Goal: Task Accomplishment & Management: Manage account settings

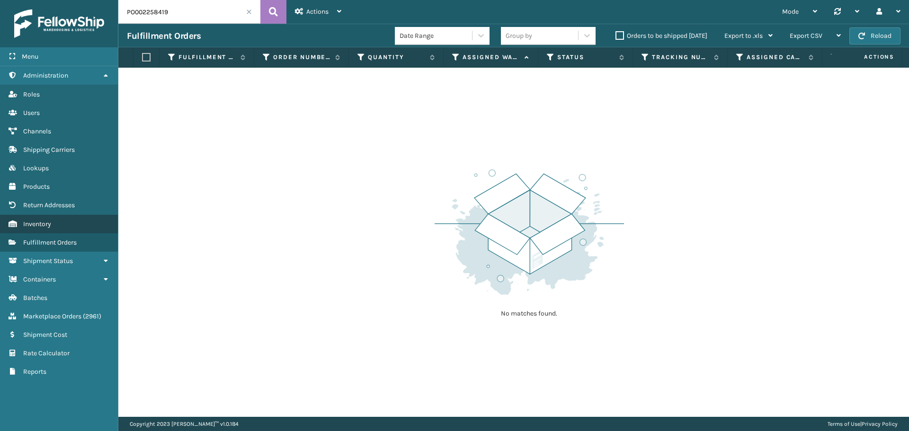
click at [45, 218] on link "Inventory" at bounding box center [59, 224] width 118 height 18
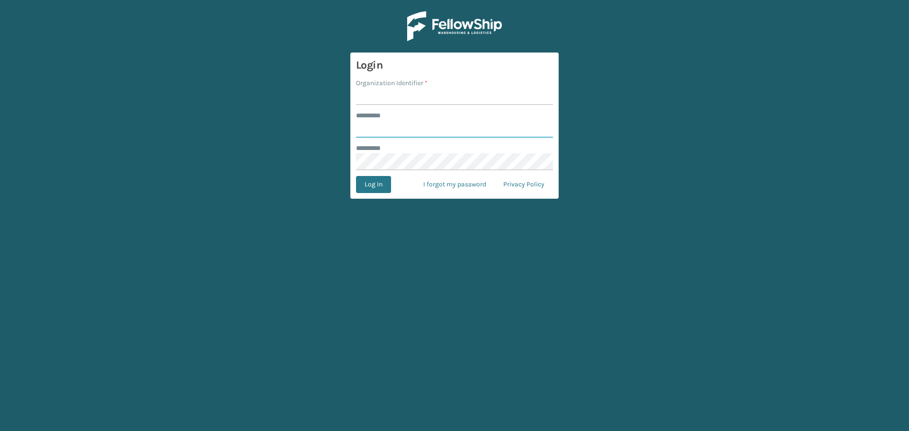
type input "*********"
click at [385, 95] on input "Organization Identifier *" at bounding box center [454, 96] width 197 height 17
type input "[PERSON_NAME]"
click at [364, 187] on button "Log In" at bounding box center [373, 184] width 35 height 17
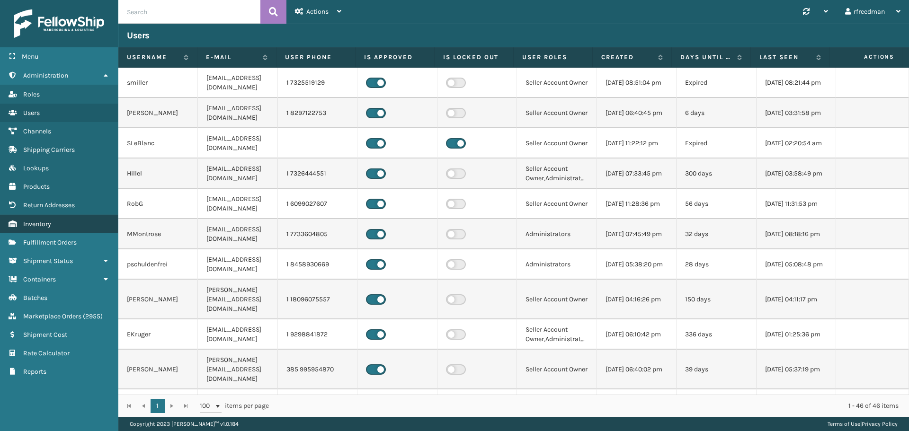
click at [42, 219] on link "Fulfillment Orders Inventory" at bounding box center [59, 224] width 118 height 18
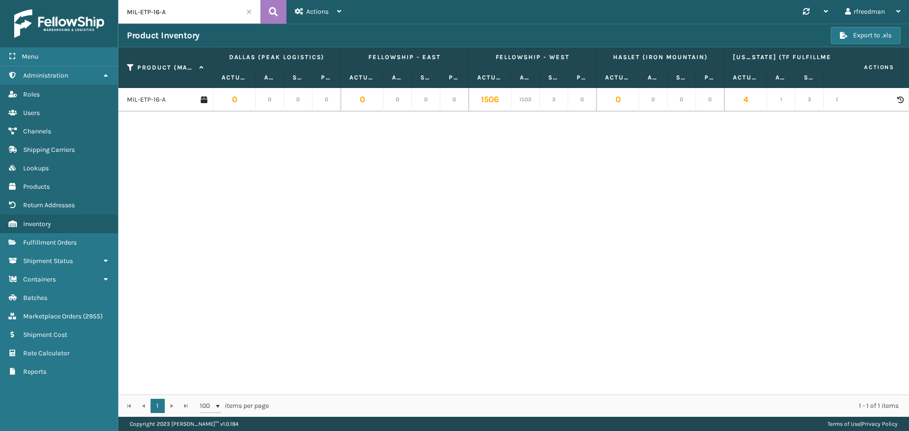
drag, startPoint x: 138, startPoint y: 12, endPoint x: 52, endPoint y: 14, distance: 86.2
click at [52, 0] on div "Menu Administration Roles Users Channels Shipping Carriers Lookups Products Ret…" at bounding box center [454, 0] width 909 height 0
type input "MIL-101-P"
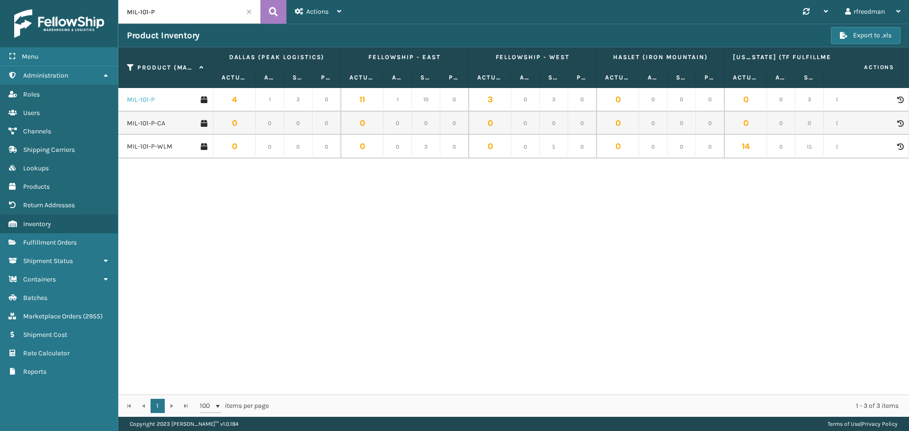
click at [143, 99] on link "MIL-101-P" at bounding box center [141, 99] width 28 height 9
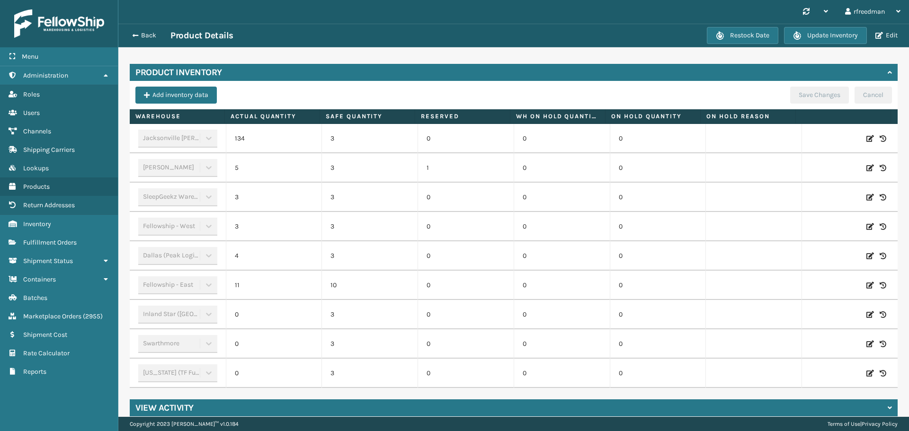
scroll to position [267, 0]
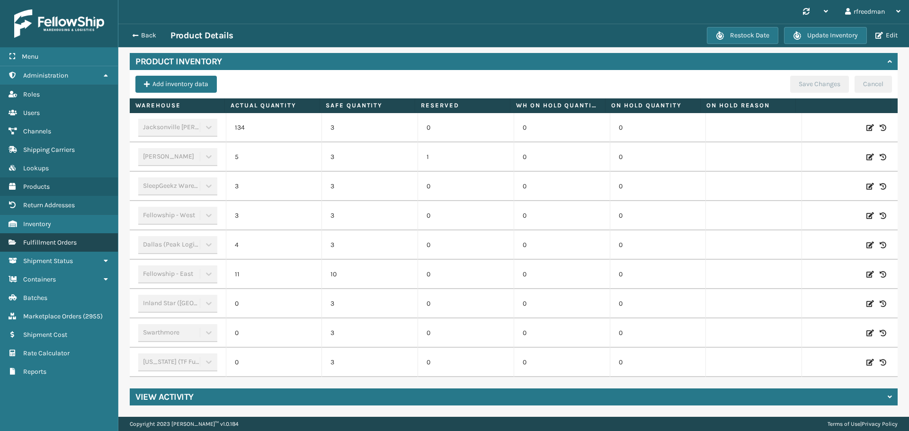
click at [40, 244] on span "Fulfillment Orders" at bounding box center [50, 243] width 54 height 8
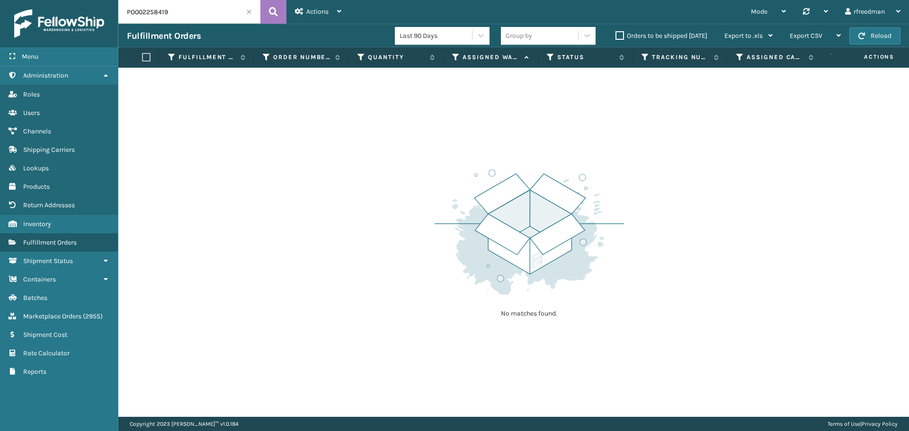
drag, startPoint x: 143, startPoint y: 17, endPoint x: 44, endPoint y: 20, distance: 98.5
click at [44, 0] on div "Menu Administration Roles Users Channels Shipping Carriers Lookups Products Ret…" at bounding box center [454, 0] width 909 height 0
paste input "110892829-1"
type input "110892829-1"
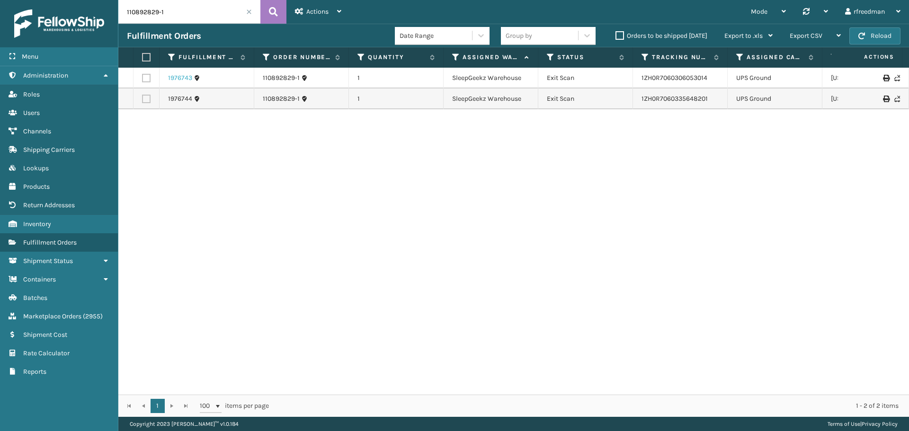
click at [179, 76] on link "1976743" at bounding box center [180, 77] width 24 height 9
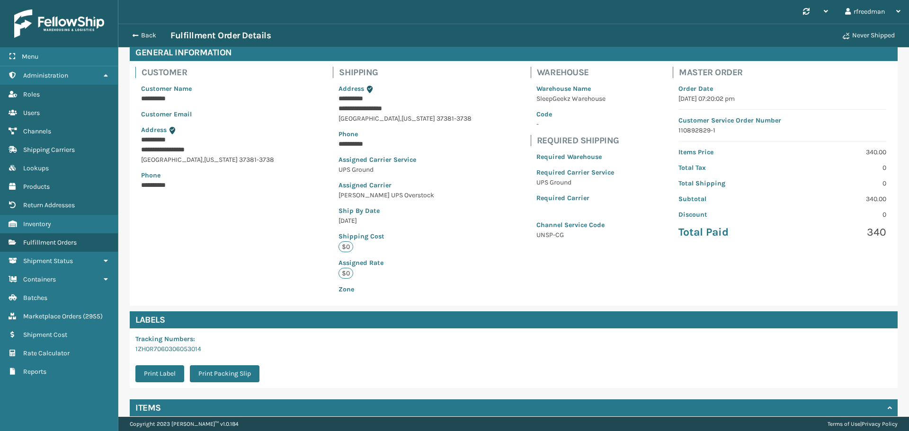
scroll to position [128, 0]
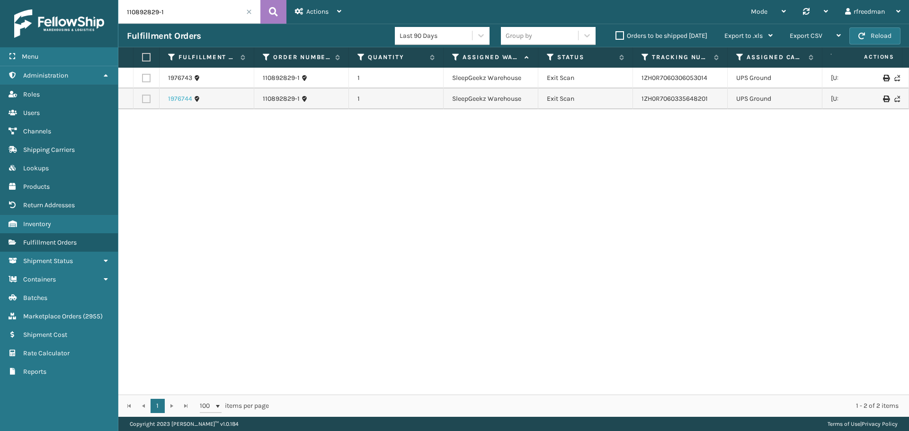
click at [181, 98] on link "1976744" at bounding box center [180, 98] width 24 height 9
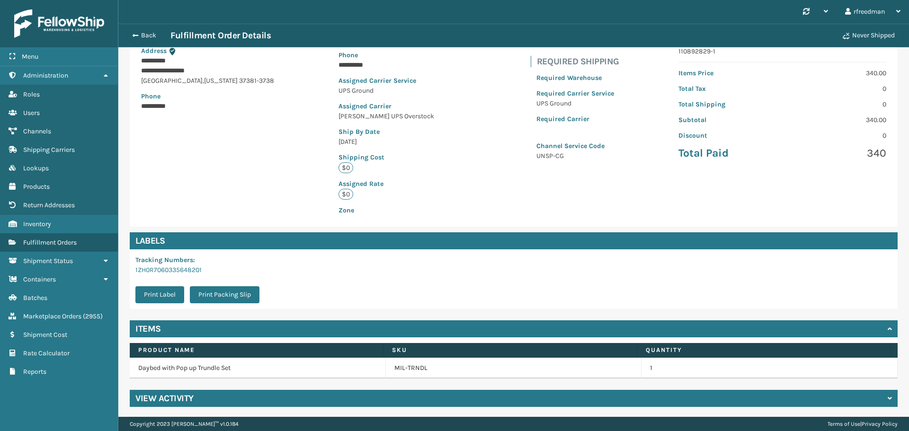
scroll to position [128, 0]
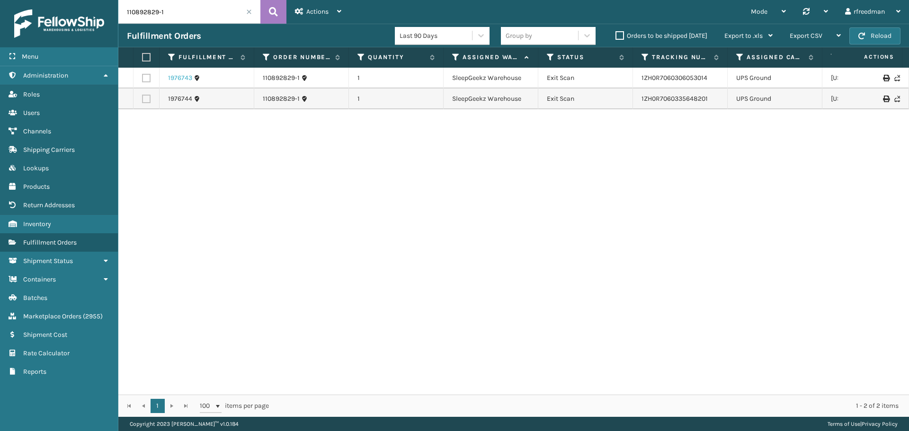
click at [182, 78] on link "1976743" at bounding box center [180, 77] width 24 height 9
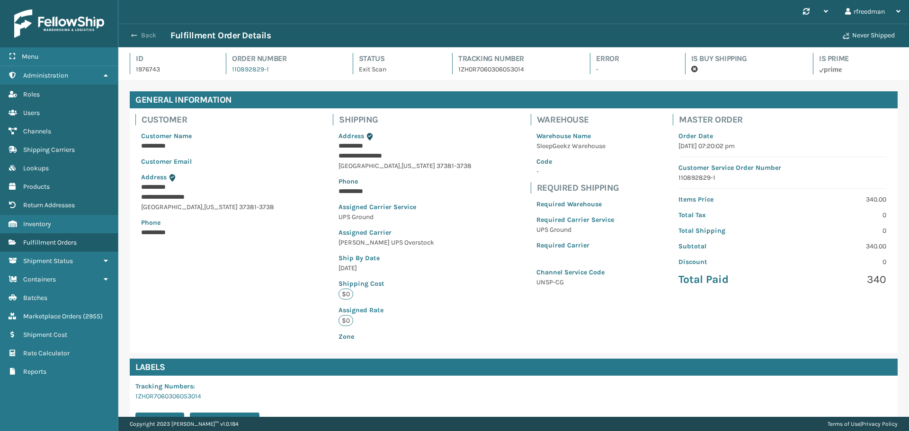
click at [134, 36] on span "button" at bounding box center [134, 35] width 6 height 7
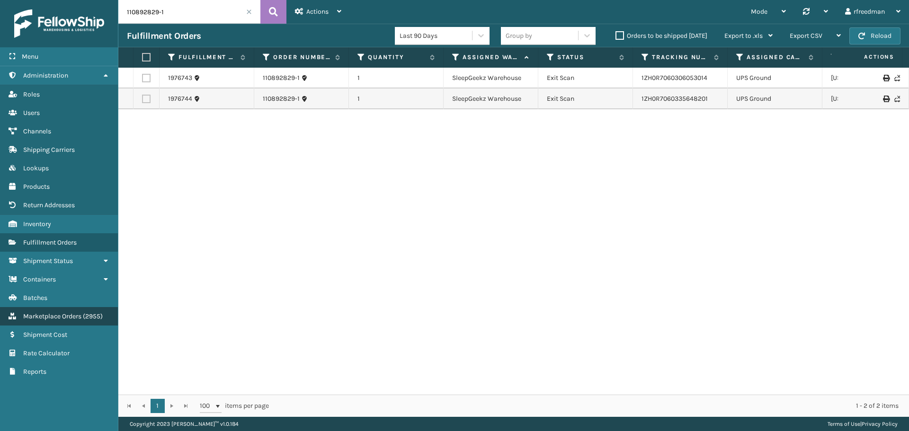
click at [41, 317] on span "Marketplace Orders" at bounding box center [52, 317] width 58 height 8
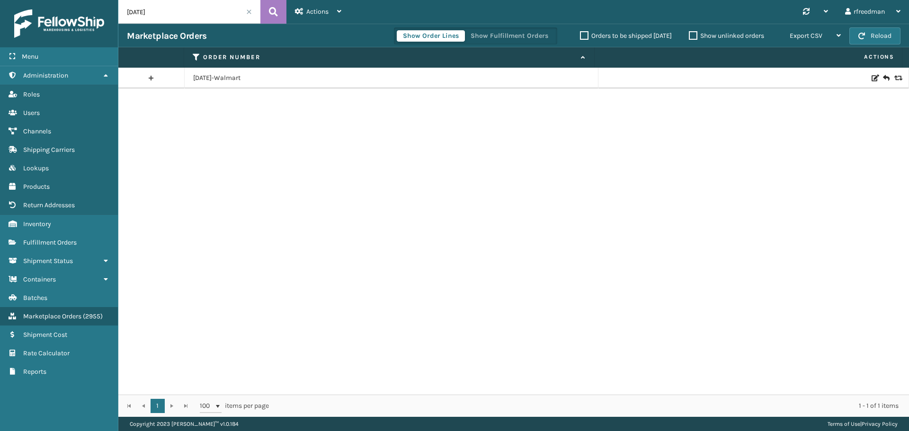
drag, startPoint x: 156, startPoint y: 9, endPoint x: 0, endPoint y: 20, distance: 156.6
click at [0, 0] on div "Menu Administration Roles Users Channels Shipping Carriers Lookups Products Ret…" at bounding box center [454, 0] width 909 height 0
paste input "110892829-1"
type input "110892829-1"
click at [894, 78] on icon at bounding box center [897, 78] width 6 height 7
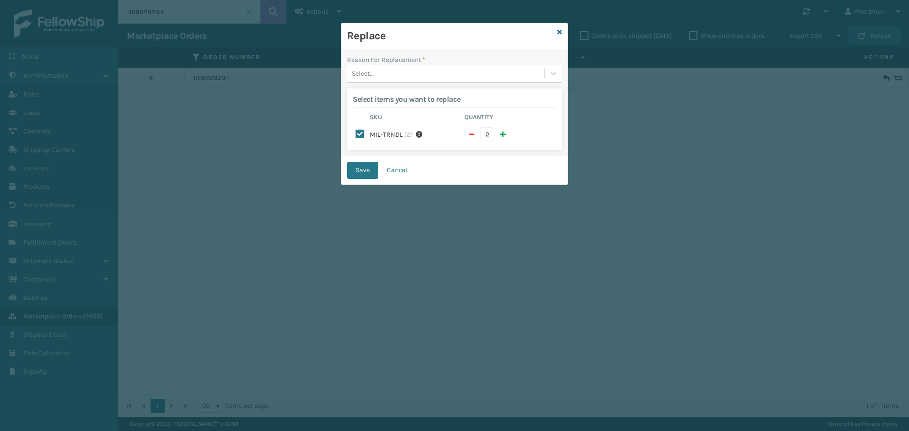
click at [392, 75] on div "Select..." at bounding box center [445, 74] width 197 height 16
click at [372, 136] on div "Missing parts" at bounding box center [454, 133] width 215 height 18
click at [466, 134] on button "button" at bounding box center [472, 134] width 14 height 14
checkbox input "false"
type input "1"
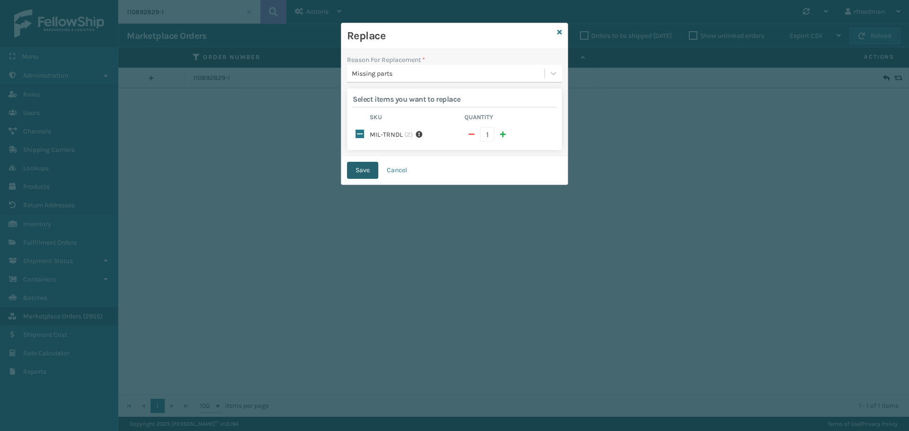
click at [357, 168] on button "Save" at bounding box center [362, 170] width 31 height 17
